Goal: Find contact information: Find contact information

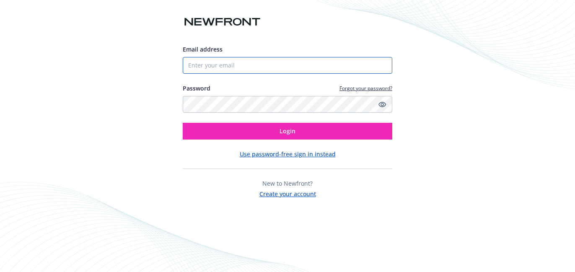
click at [301, 65] on input "Email address" at bounding box center [288, 65] width 210 height 17
click at [306, 66] on input "Email address" at bounding box center [288, 65] width 210 height 17
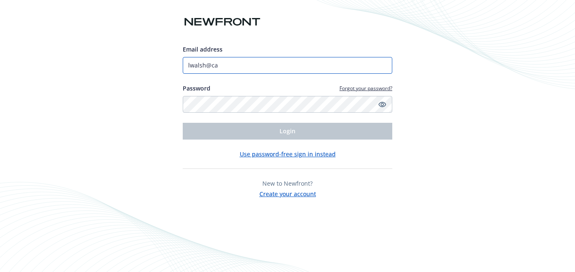
type input "[EMAIL_ADDRESS][DOMAIN_NAME]"
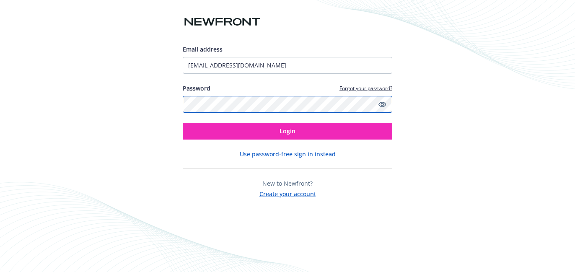
click at [183, 123] on button "Login" at bounding box center [288, 131] width 210 height 17
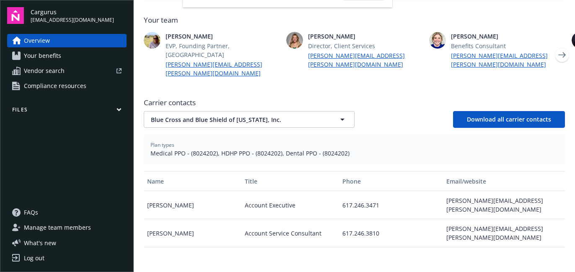
scroll to position [228, 0]
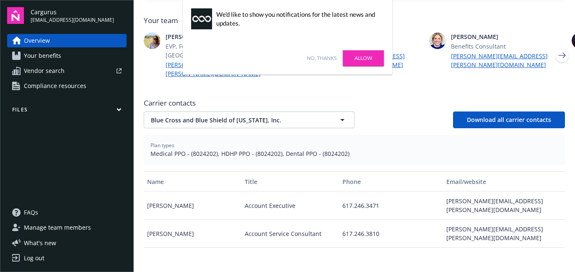
click at [323, 60] on link "No, thanks" at bounding box center [322, 58] width 30 height 8
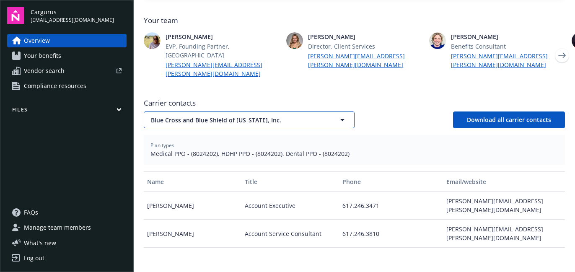
click at [322, 111] on button "Blue Cross and Blue Shield of [US_STATE], Inc." at bounding box center [249, 119] width 211 height 17
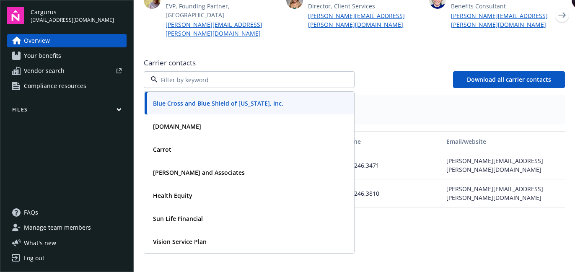
scroll to position [266, 0]
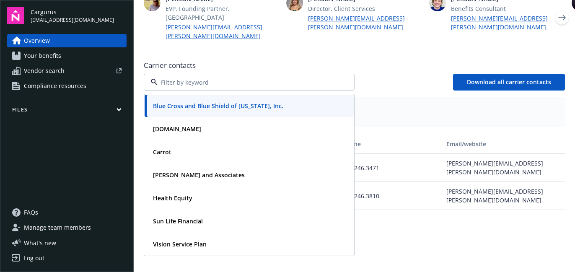
click at [396, 74] on div "Carrier contacts Blue Cross and Blue Shield of [US_STATE], Inc. [DOMAIN_NAME] […" at bounding box center [354, 196] width 421 height 278
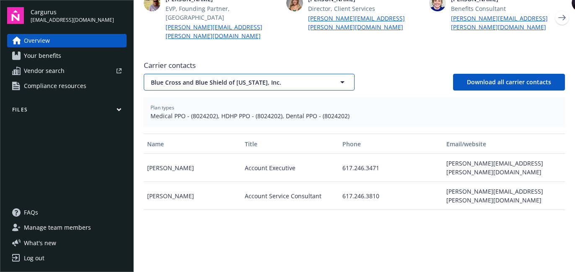
click at [344, 77] on icon "button" at bounding box center [342, 82] width 10 height 10
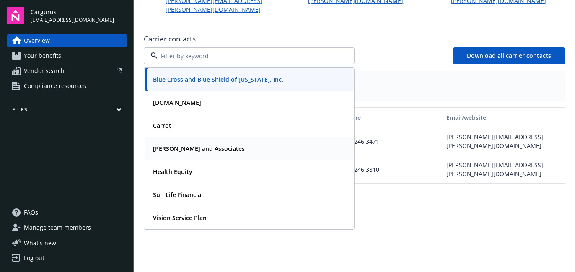
scroll to position [298, 0]
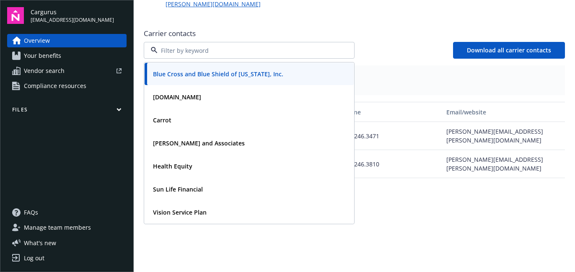
click at [419, 200] on div "Name Title Phone Email/website Kristan Murphy Account Executive 617.246.3471 kr…" at bounding box center [354, 202] width 421 height 201
